Goal: Transaction & Acquisition: Book appointment/travel/reservation

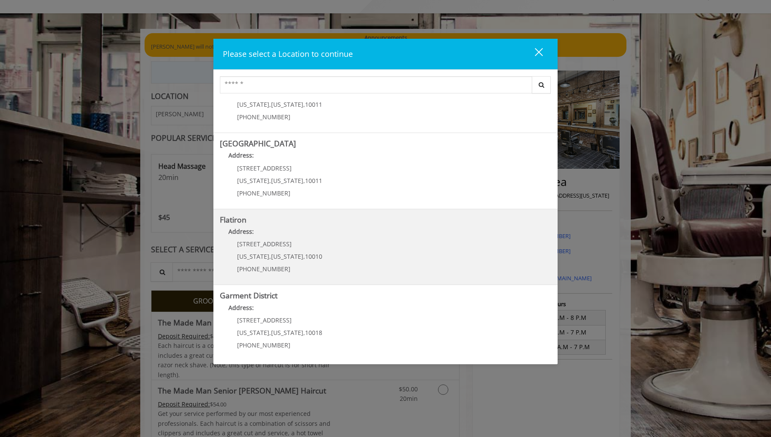
scroll to position [43, 0]
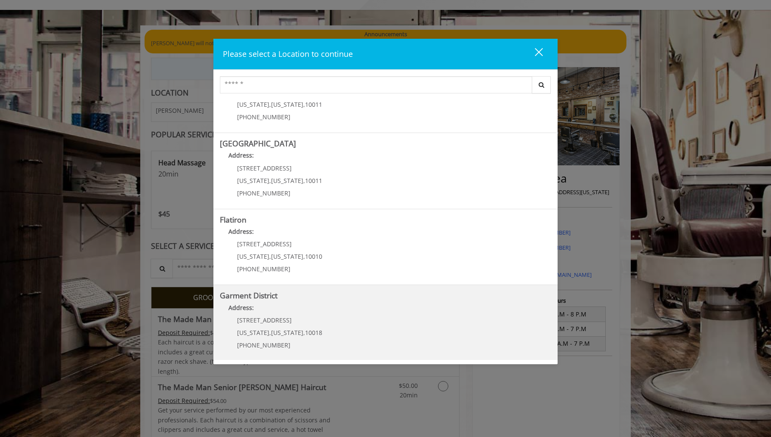
click at [260, 322] on span "[STREET_ADDRESS]" at bounding box center [264, 320] width 55 height 8
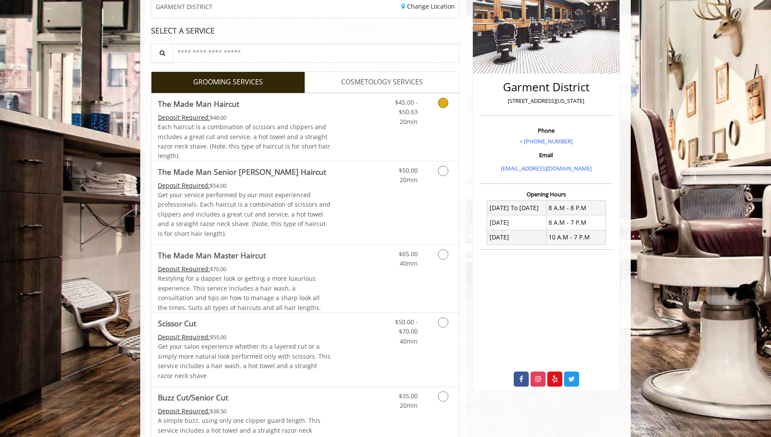
scroll to position [148, 0]
click at [308, 116] on div "Deposit Required: $48.00" at bounding box center [244, 116] width 173 height 9
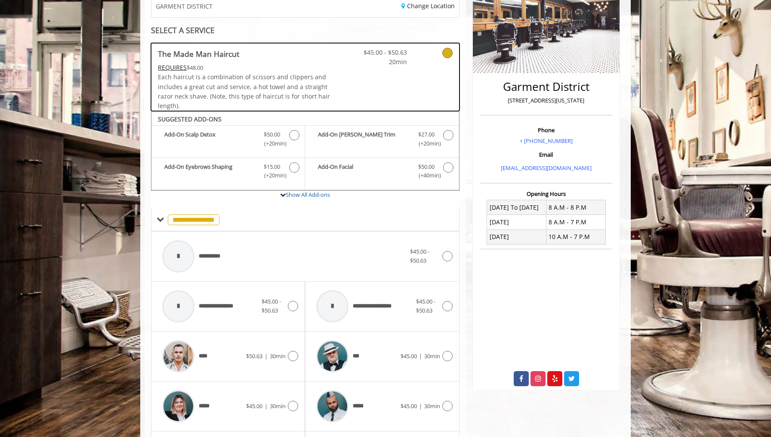
scroll to position [257, 0]
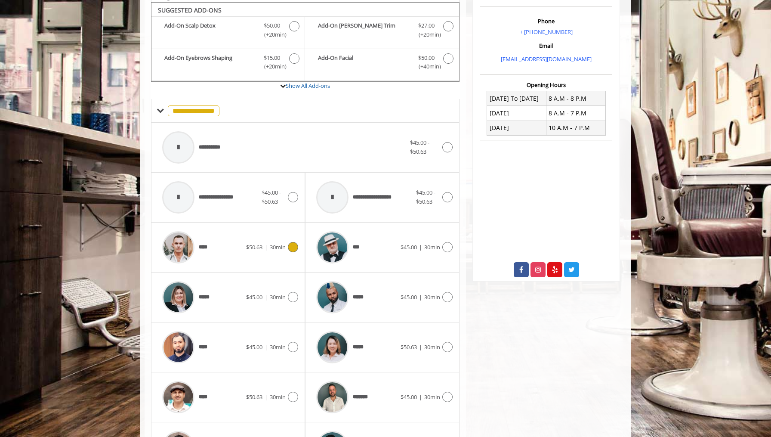
click at [277, 250] on div "**** $50.63 | 30min" at bounding box center [228, 247] width 140 height 41
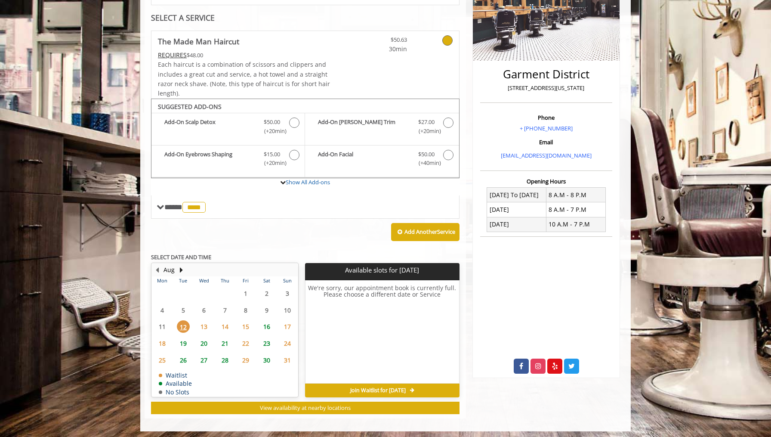
scroll to position [158, 0]
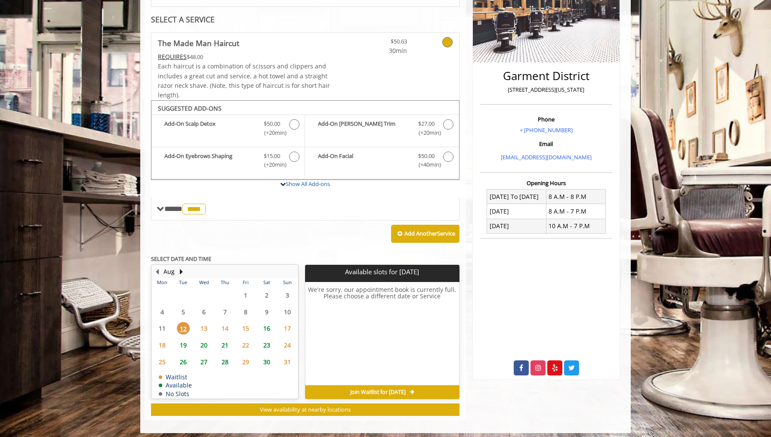
click at [266, 325] on span "16" at bounding box center [266, 328] width 13 height 12
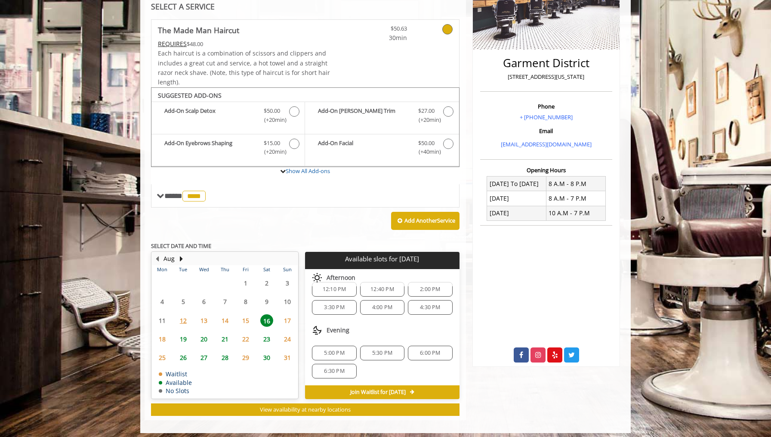
scroll to position [57, 0]
click at [181, 336] on span "19" at bounding box center [183, 339] width 13 height 12
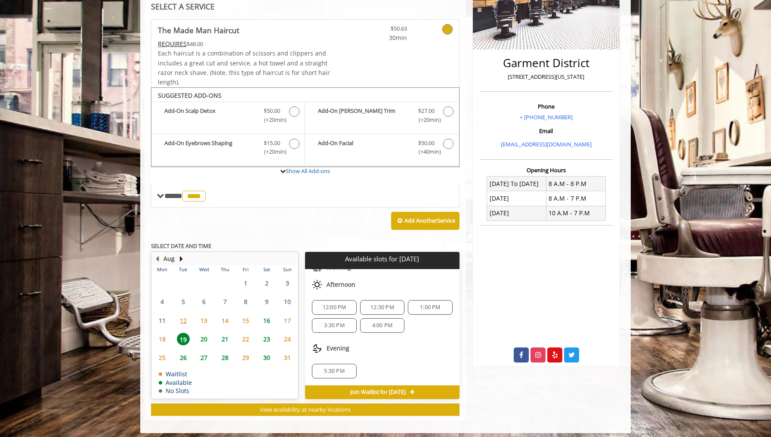
click at [207, 333] on span "20" at bounding box center [204, 339] width 13 height 12
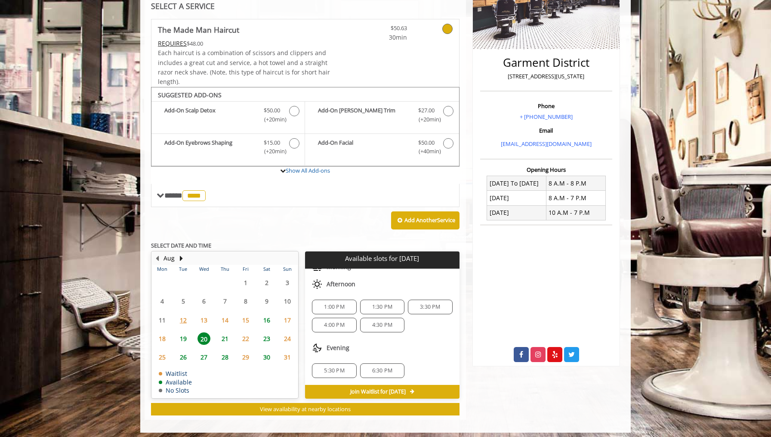
scroll to position [171, 0]
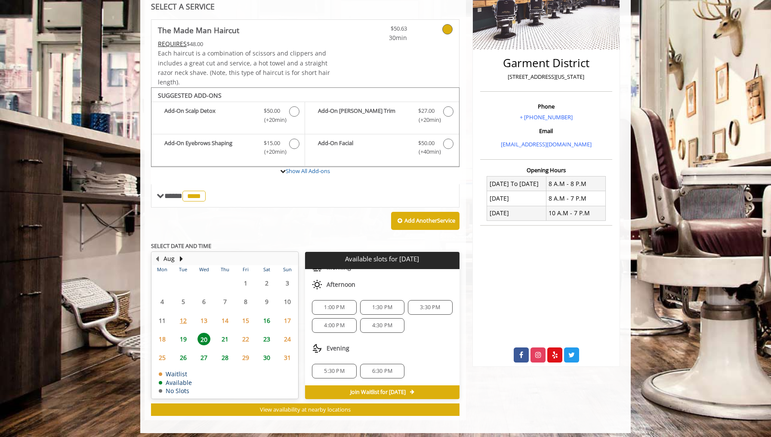
click at [226, 334] on span "21" at bounding box center [225, 339] width 13 height 12
click at [200, 333] on span "20" at bounding box center [204, 339] width 13 height 12
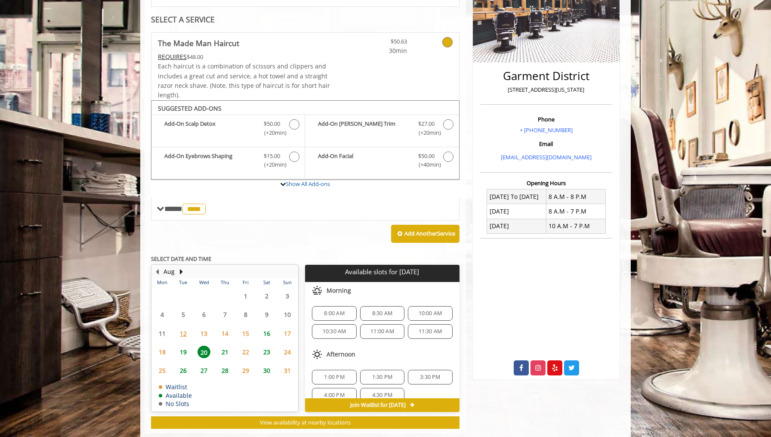
scroll to position [171, 0]
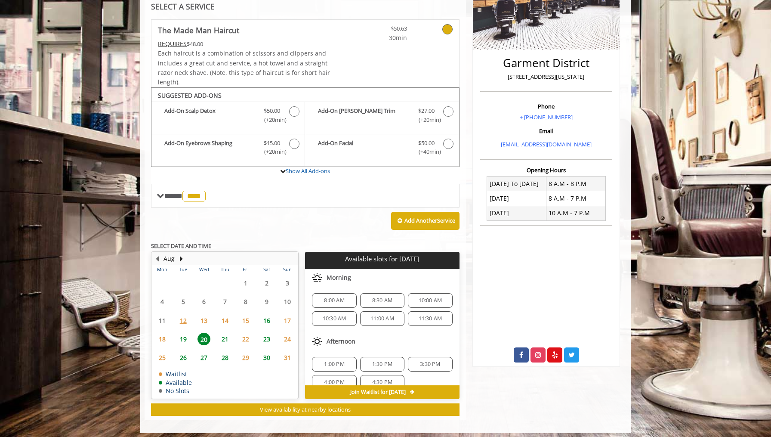
click at [268, 318] on span "16" at bounding box center [266, 320] width 13 height 12
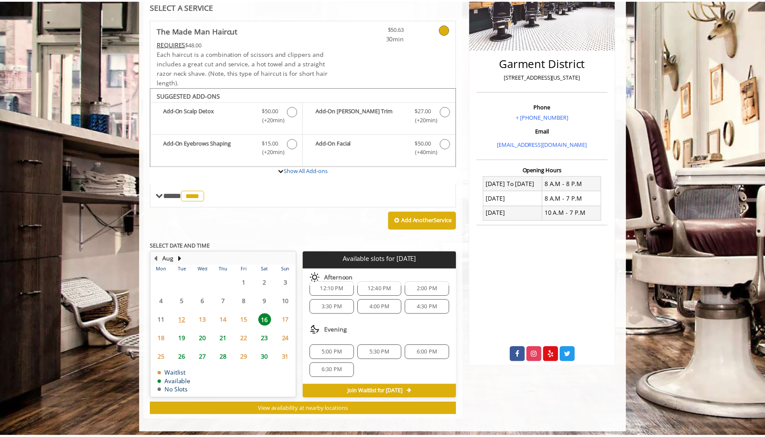
scroll to position [57, 0]
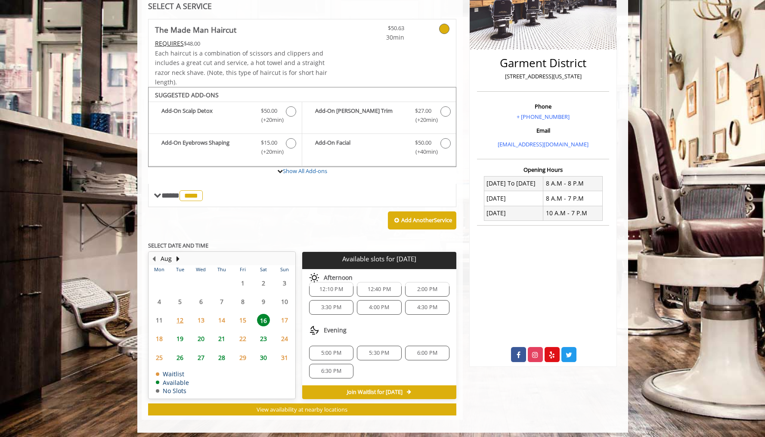
click at [375, 352] on span "5:30 PM" at bounding box center [379, 352] width 20 height 7
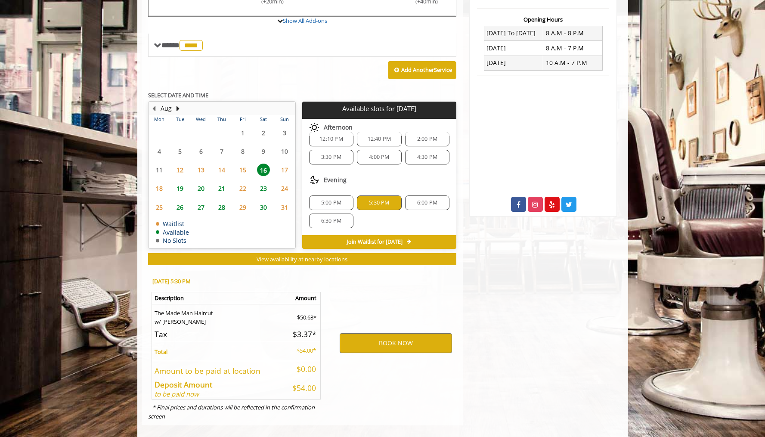
scroll to position [325, 0]
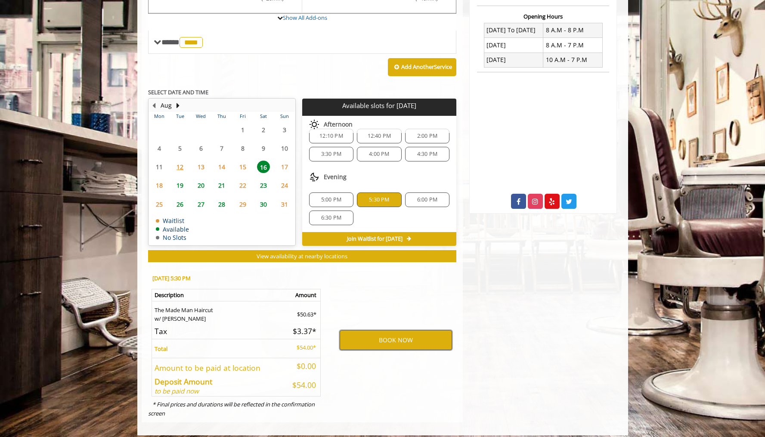
click at [382, 334] on button "BOOK NOW" at bounding box center [396, 340] width 112 height 20
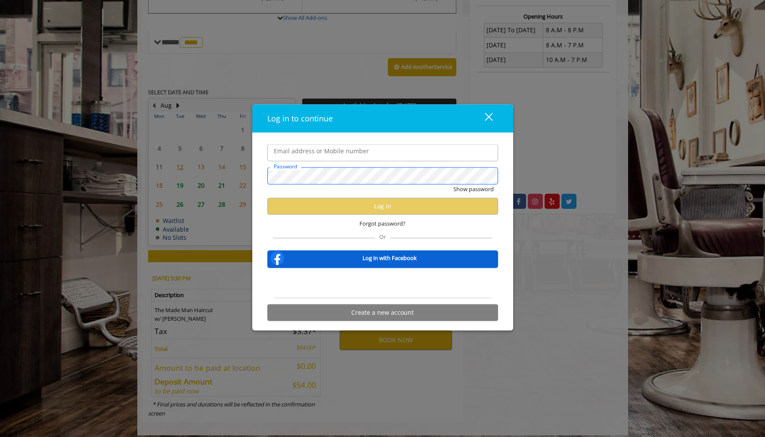
click at [473, 189] on button "Show password" at bounding box center [473, 189] width 40 height 9
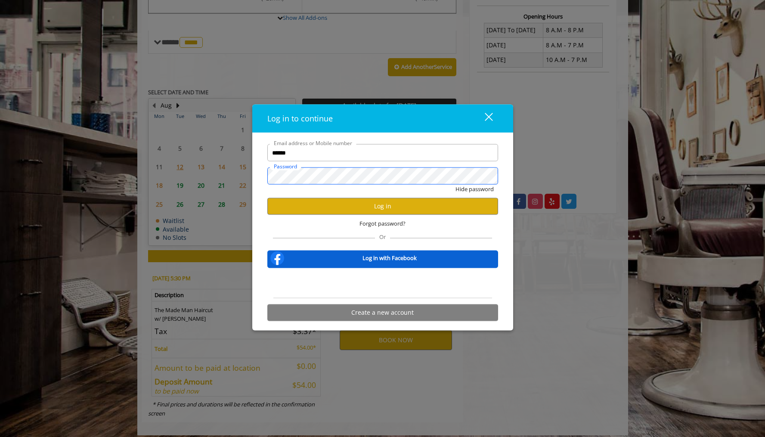
scroll to position [0, 0]
click at [399, 207] on button "Log in" at bounding box center [382, 206] width 231 height 17
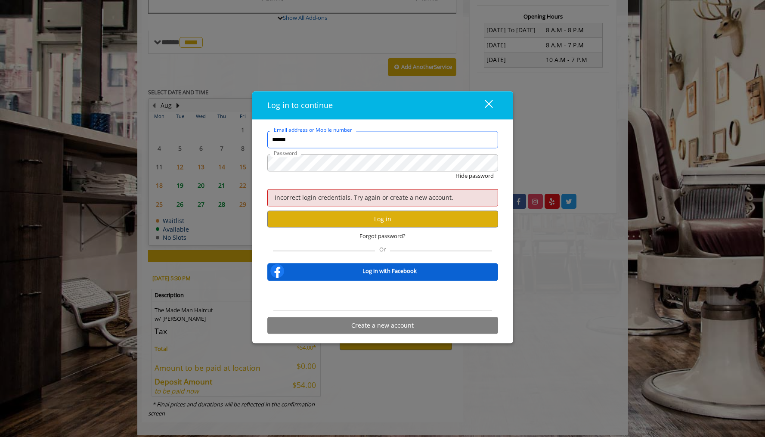
click at [365, 145] on input "******" at bounding box center [382, 139] width 231 height 17
paste input "****"
type input "**********"
click at [352, 219] on button "Log in" at bounding box center [382, 219] width 231 height 17
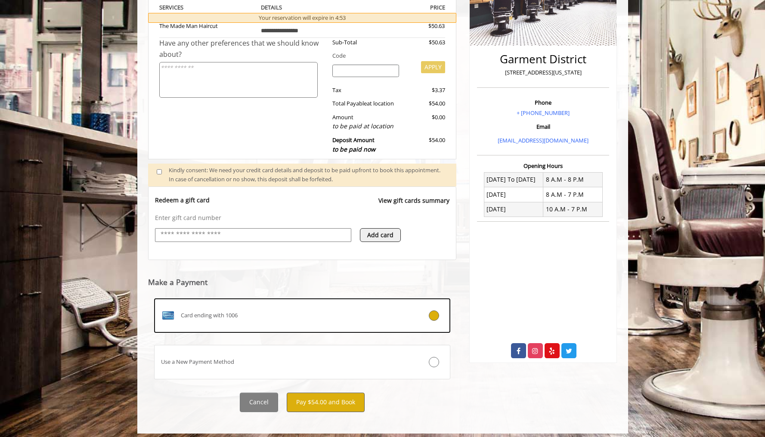
scroll to position [175, 0]
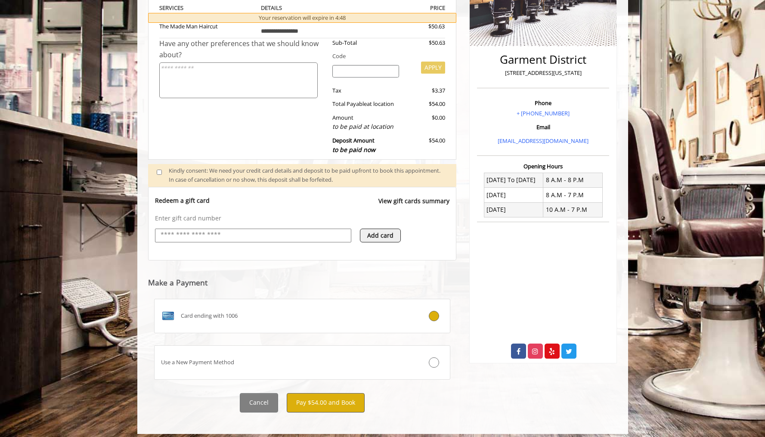
click at [318, 400] on button "Pay $54.00 and Book" at bounding box center [326, 402] width 78 height 19
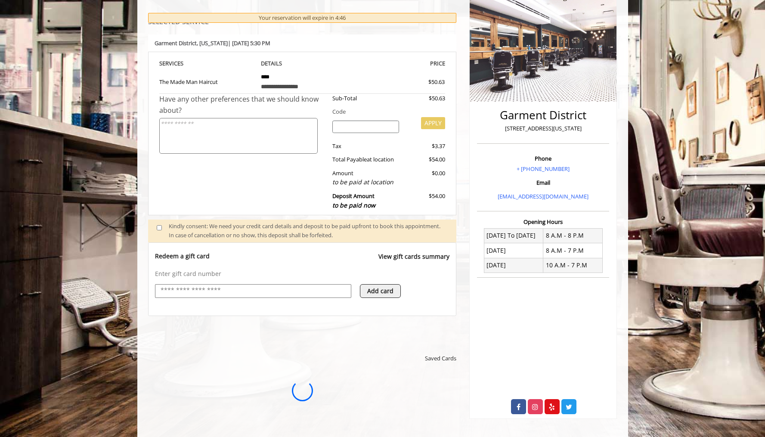
scroll to position [81, 0]
